Goal: Transaction & Acquisition: Purchase product/service

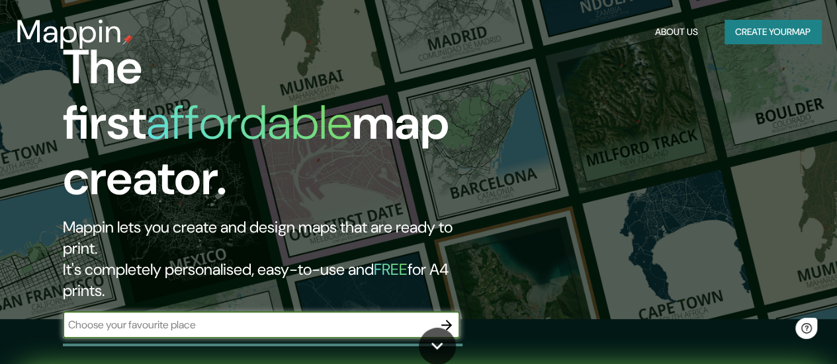
scroll to position [66, 0]
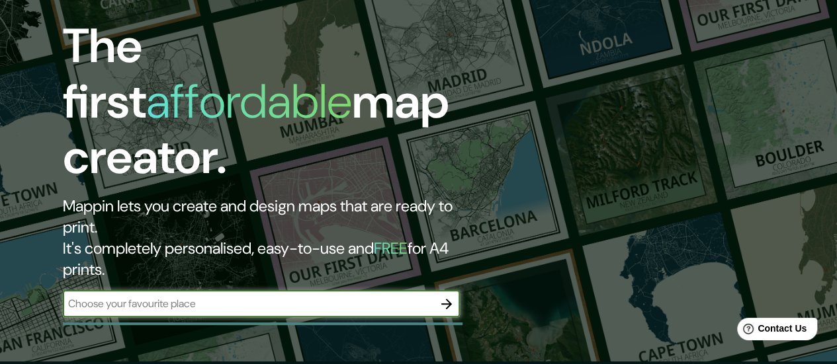
click at [319, 291] on div "​" at bounding box center [261, 304] width 397 height 26
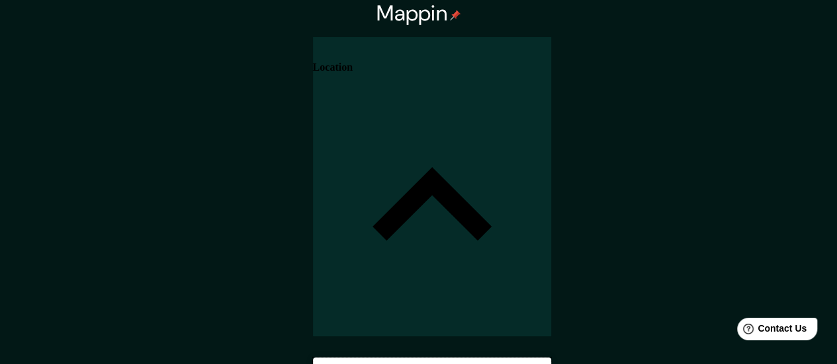
click at [551, 358] on input "Pick your city or area" at bounding box center [432, 370] width 238 height 24
click at [551, 358] on input "São Paulo, São Paulo, Brasil" at bounding box center [432, 370] width 238 height 24
type input "Rua Monte Alegre, São Paulo - São Paulo, 05014-000, Brasil"
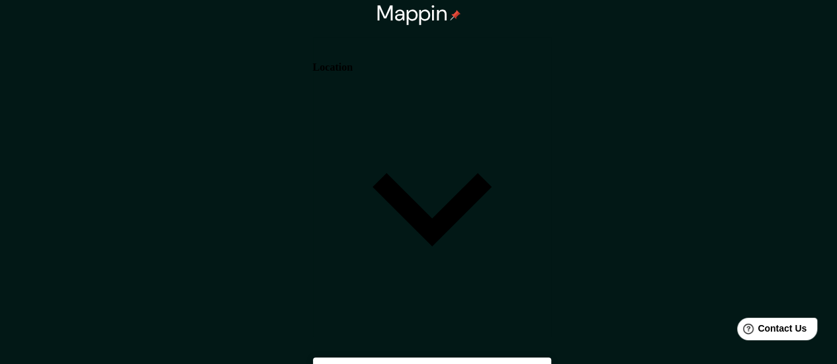
click at [628, 302] on body "Mappin Location Rua Monte Alegre, São Paulo - São Paulo, 05014-000, Brasil Pins…" at bounding box center [418, 182] width 837 height 364
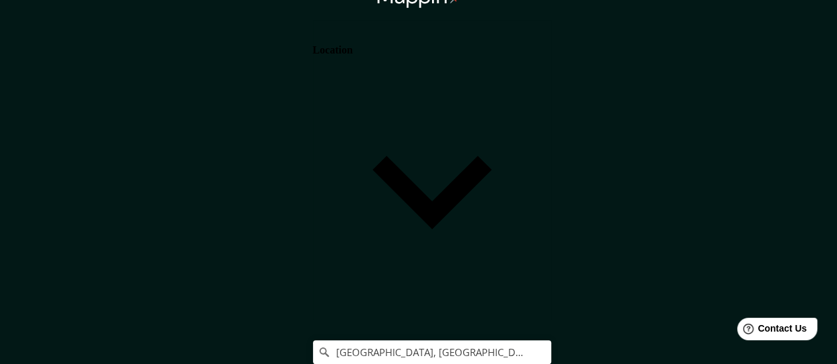
scroll to position [26, 0]
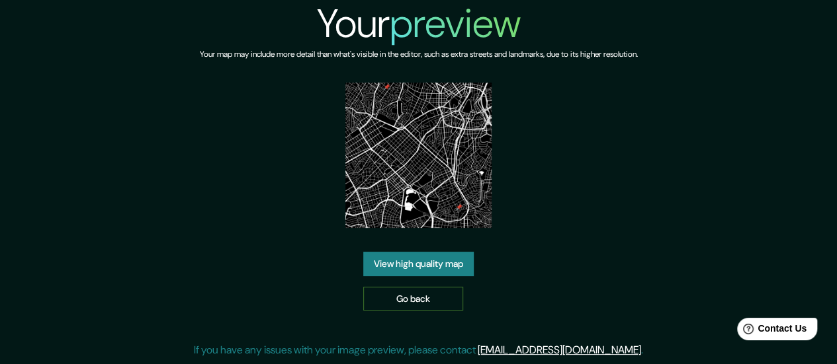
click at [402, 298] on link "Go back" at bounding box center [413, 299] width 100 height 24
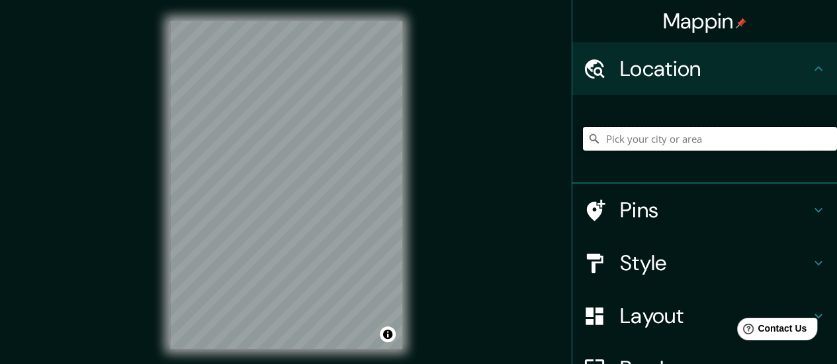
click at [674, 130] on input "Pick your city or area" at bounding box center [710, 139] width 254 height 24
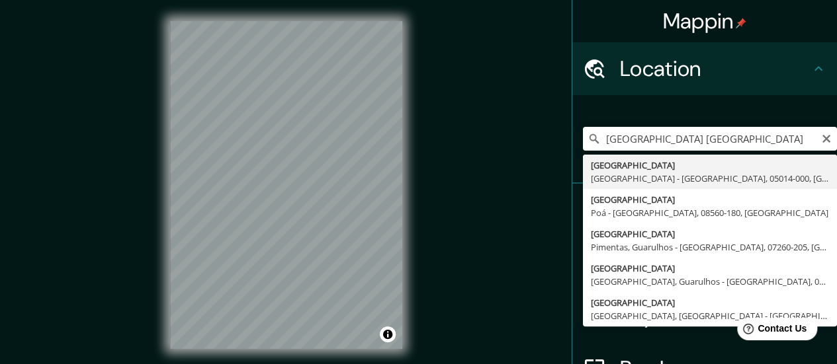
type input "Rua Monte Alegre, São Paulo - São Paulo, 05014-000, Brasil"
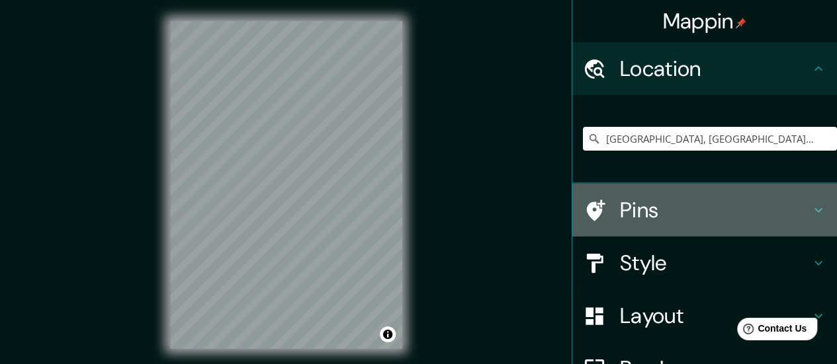
click at [657, 201] on h4 "Pins" at bounding box center [715, 210] width 191 height 26
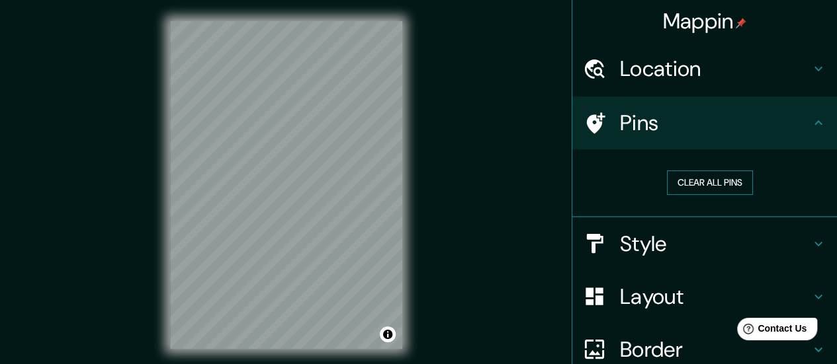
click at [681, 185] on button "Clear all pins" at bounding box center [710, 183] width 86 height 24
click at [659, 134] on h4 "Pins" at bounding box center [715, 123] width 191 height 26
click at [685, 296] on h4 "Layout" at bounding box center [715, 297] width 191 height 26
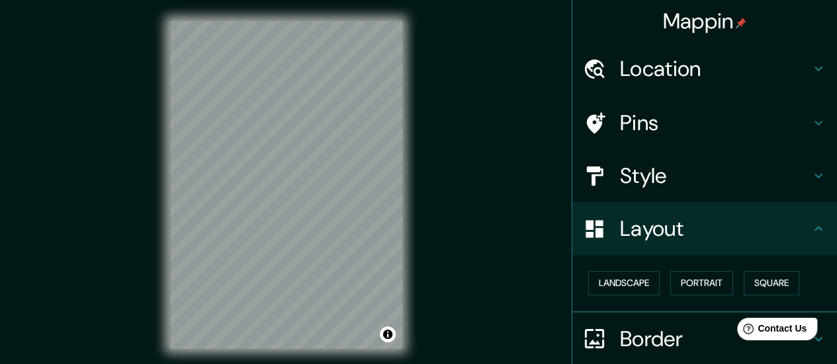
click at [667, 218] on h4 "Layout" at bounding box center [715, 229] width 191 height 26
click at [663, 194] on div "Style" at bounding box center [704, 175] width 265 height 53
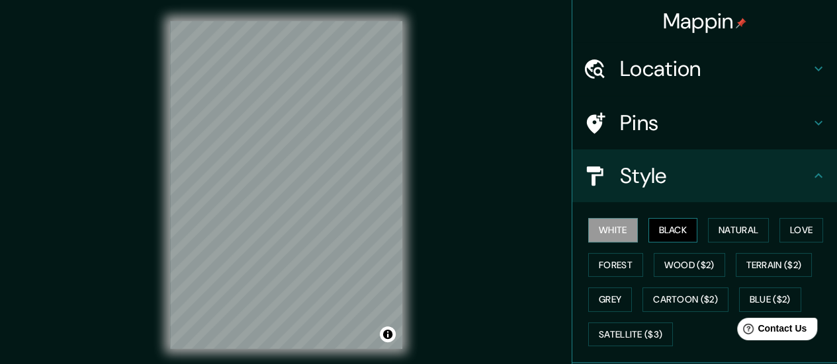
click at [672, 232] on button "Black" at bounding box center [673, 230] width 50 height 24
click at [661, 195] on div "Style" at bounding box center [704, 175] width 265 height 53
click at [810, 168] on icon at bounding box center [818, 176] width 16 height 16
click at [814, 175] on icon at bounding box center [818, 175] width 8 height 5
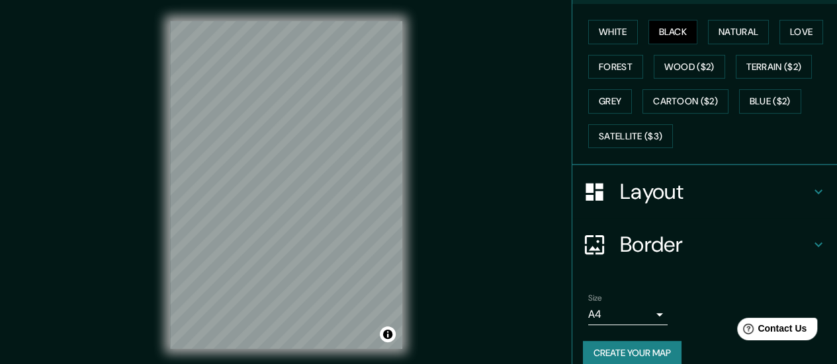
click at [737, 191] on h4 "Layout" at bounding box center [715, 192] width 191 height 26
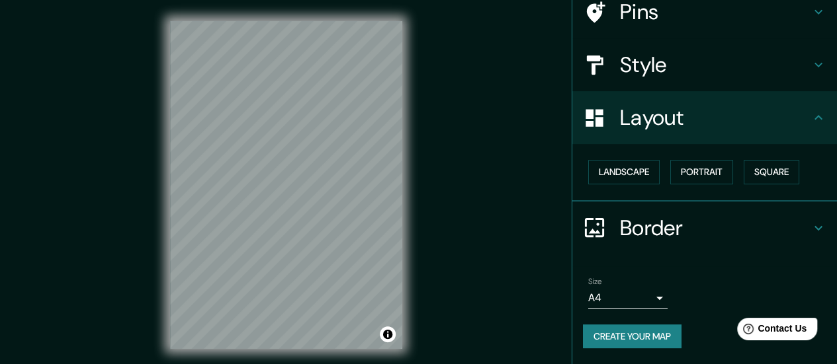
scroll to position [110, 0]
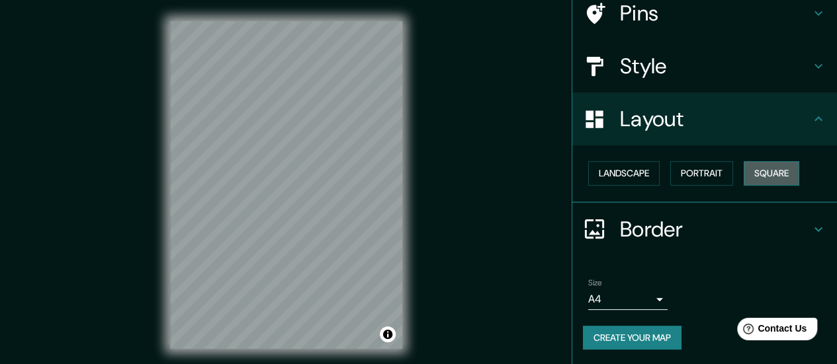
click at [752, 175] on button "Square" at bounding box center [771, 173] width 56 height 24
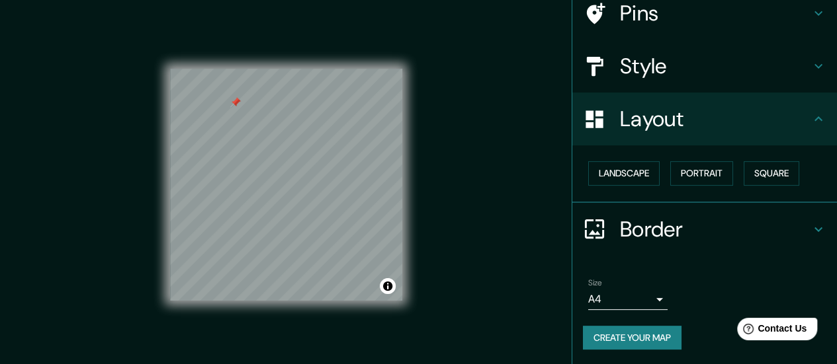
click at [647, 19] on h4 "Pins" at bounding box center [715, 13] width 191 height 26
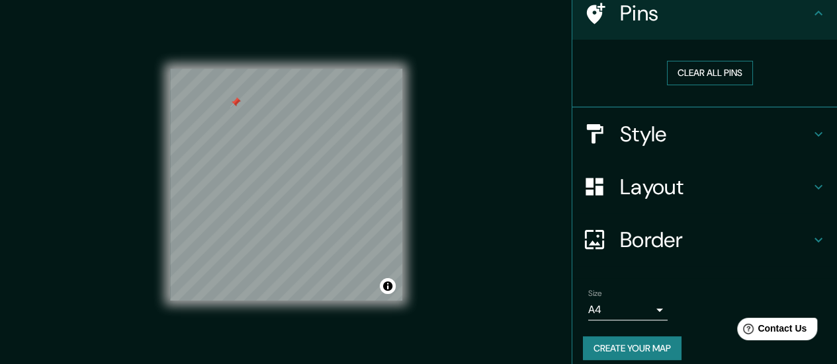
click at [683, 69] on button "Clear all pins" at bounding box center [710, 73] width 86 height 24
click at [389, 290] on button "Toggle attribution" at bounding box center [388, 286] width 16 height 16
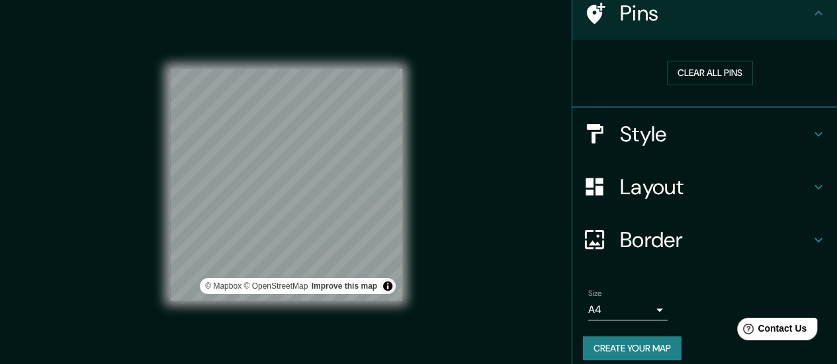
click at [533, 259] on div "Mappin Location Rua Monte Alegre, São Paulo - São Paulo, 05014-000, Brasil Pins…" at bounding box center [418, 196] width 837 height 392
click at [614, 346] on button "Create your map" at bounding box center [632, 349] width 99 height 24
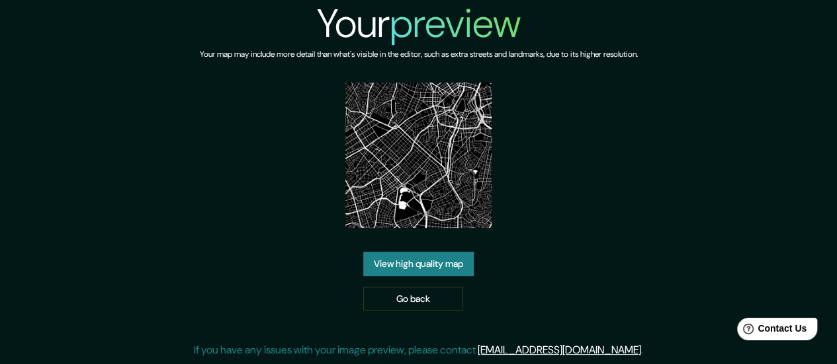
click at [436, 261] on link "View high quality map" at bounding box center [418, 264] width 110 height 24
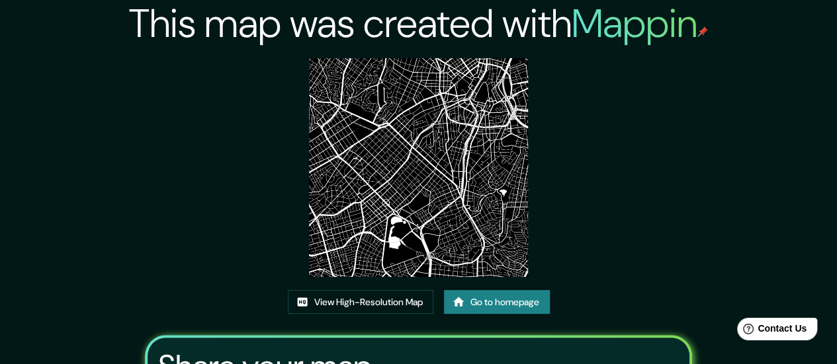
click at [436, 130] on img at bounding box center [418, 167] width 219 height 219
drag, startPoint x: 436, startPoint y: 130, endPoint x: 270, endPoint y: 161, distance: 168.8
click at [270, 161] on div "This map was created with Mappin View High-Resolution Map Go to homepage Share …" at bounding box center [418, 267] width 579 height 534
